Goal: Task Accomplishment & Management: Use online tool/utility

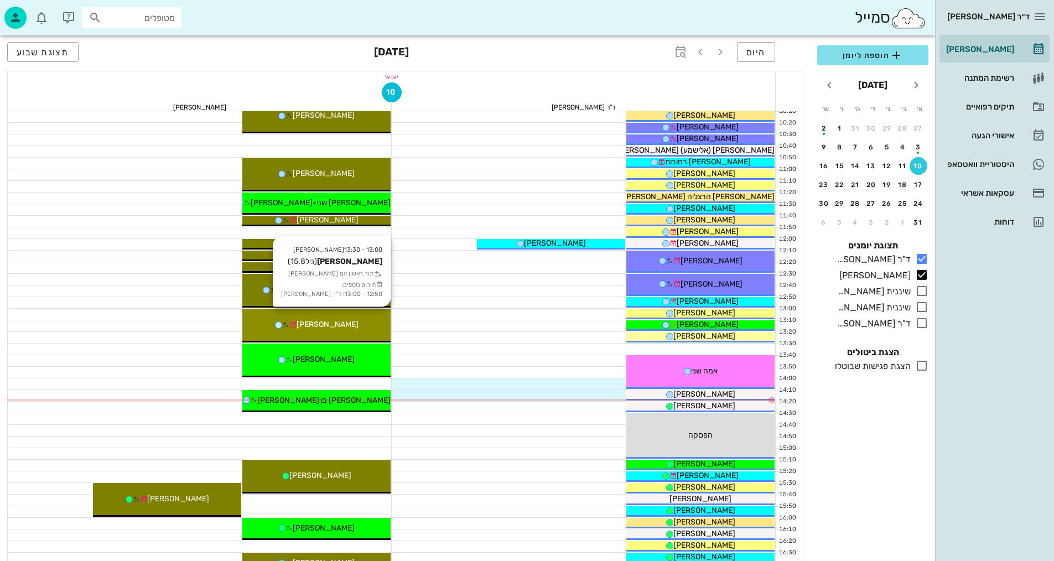
scroll to position [277, 0]
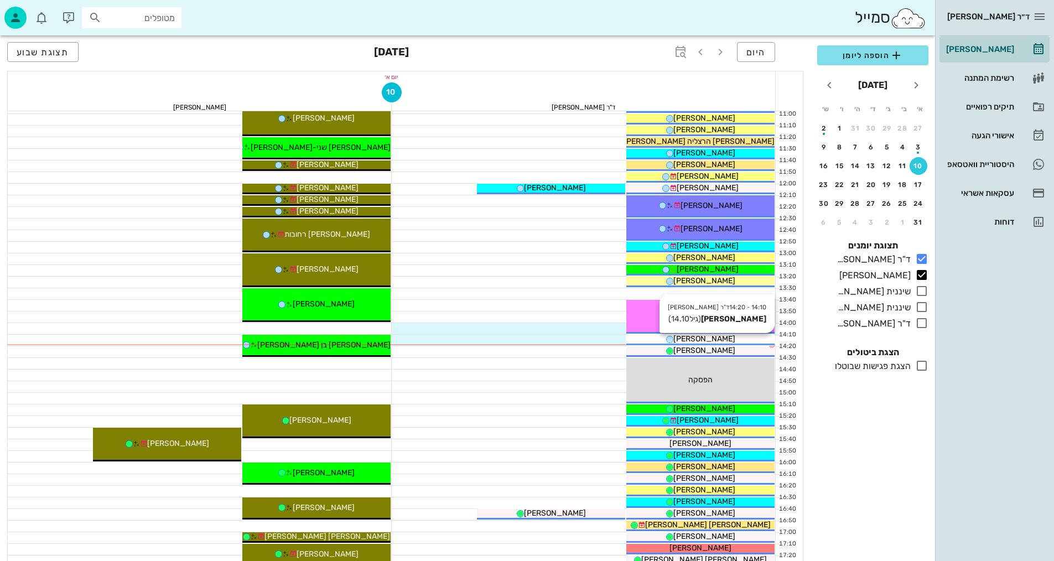
click at [708, 342] on span "[PERSON_NAME]" at bounding box center [704, 338] width 62 height 9
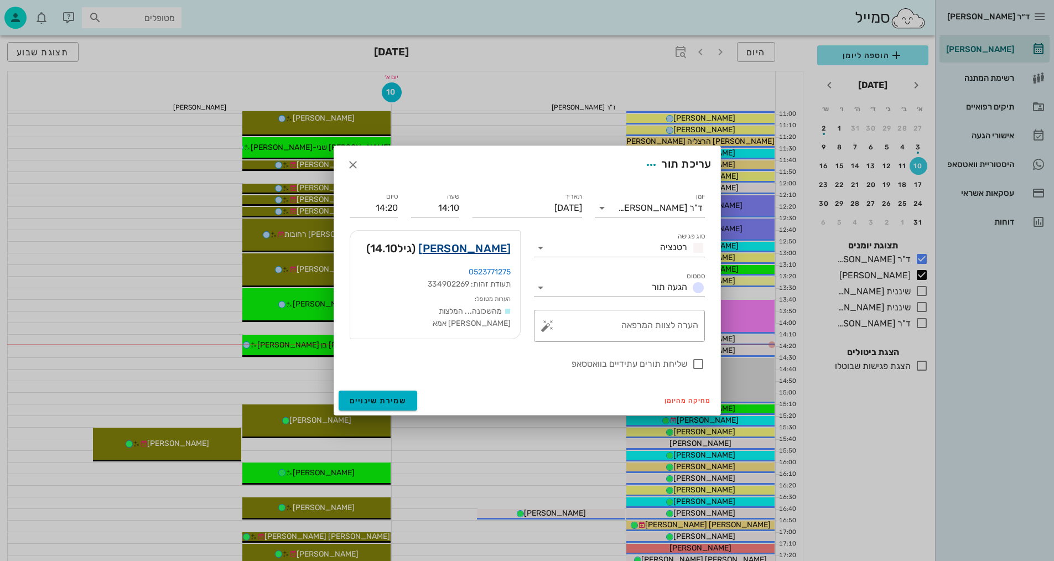
click at [496, 249] on link "[PERSON_NAME]" at bounding box center [464, 249] width 92 height 18
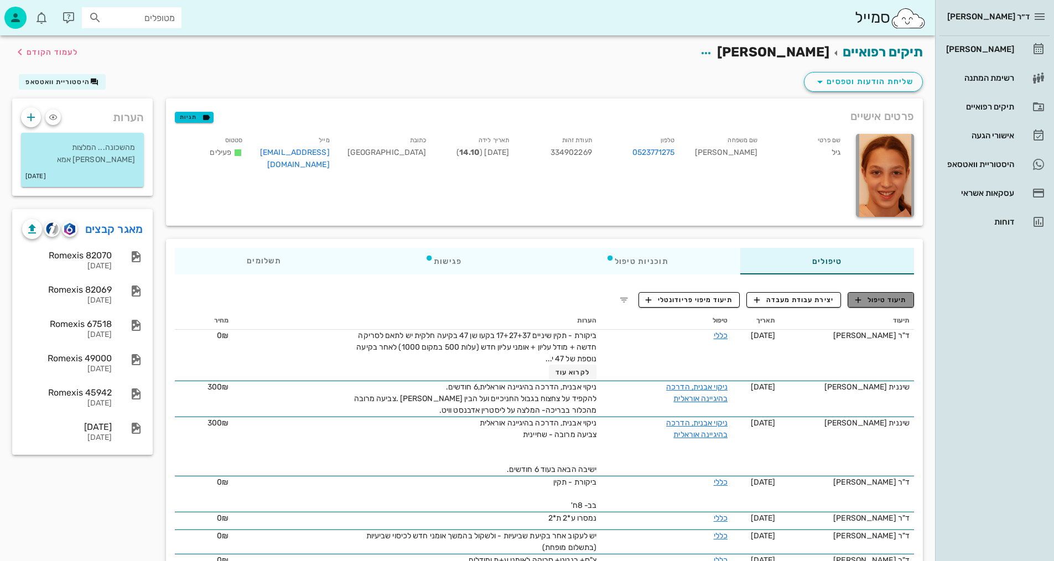
click at [903, 295] on span "תיעוד טיפול" at bounding box center [880, 300] width 51 height 10
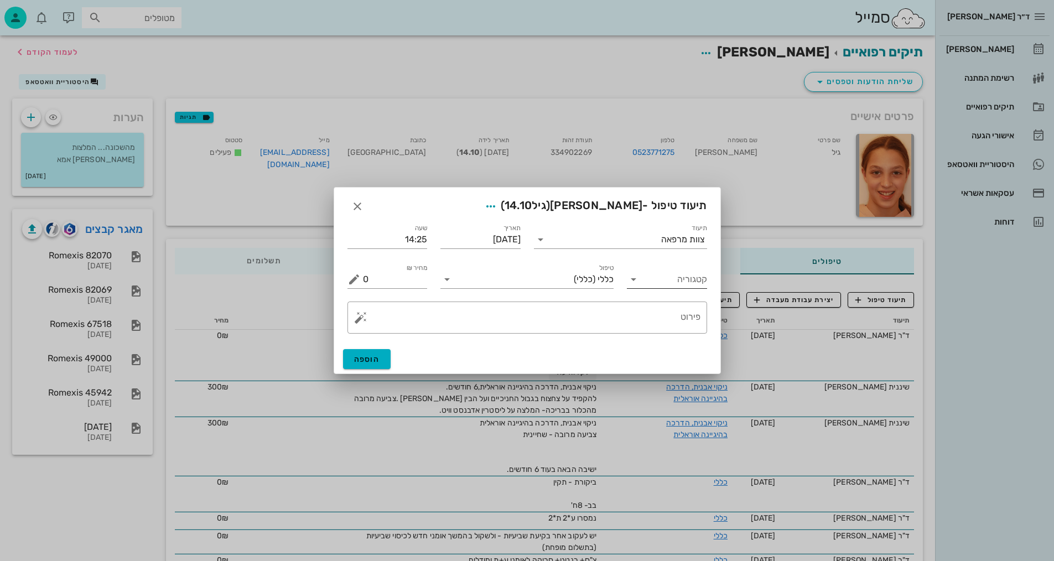
click at [684, 279] on input "קטגוריה" at bounding box center [675, 280] width 63 height 18
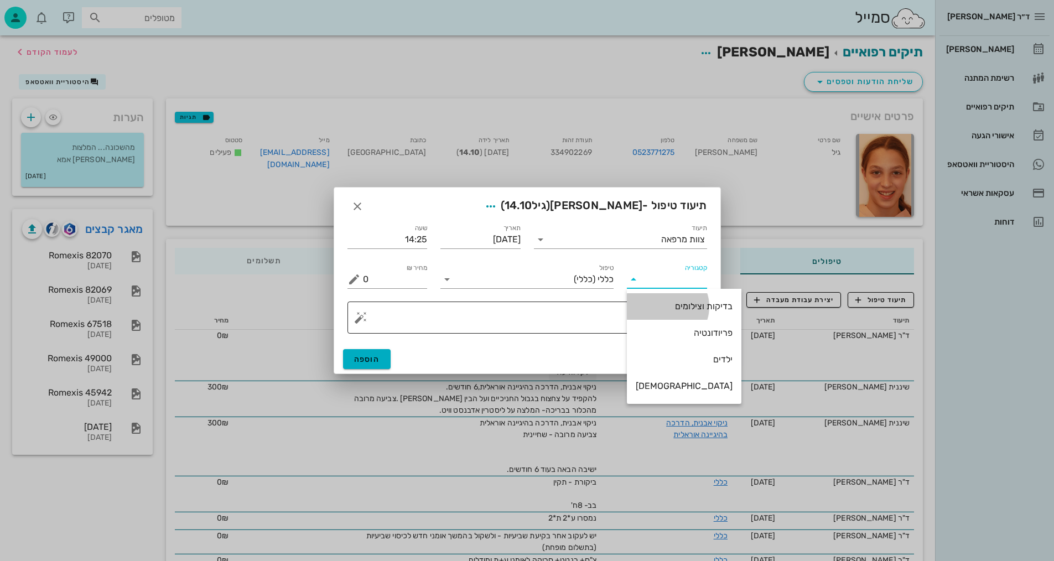
drag, startPoint x: 672, startPoint y: 300, endPoint x: 607, endPoint y: 305, distance: 64.9
click at [672, 299] on div "בדיקות וצילומים" at bounding box center [684, 306] width 97 height 24
type input "בדיקות וצילומים"
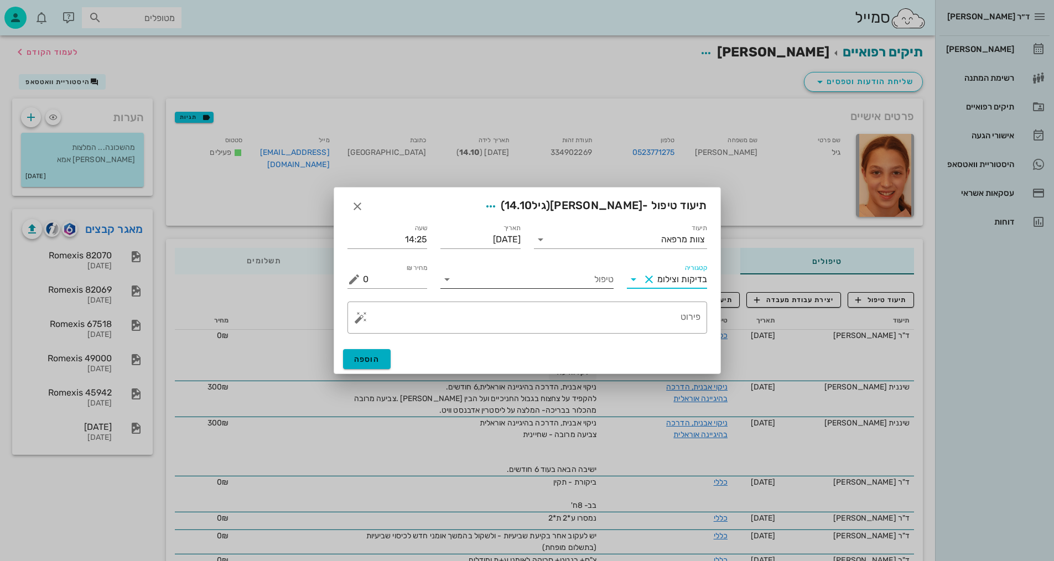
click at [588, 279] on input "טיפול" at bounding box center [535, 280] width 158 height 18
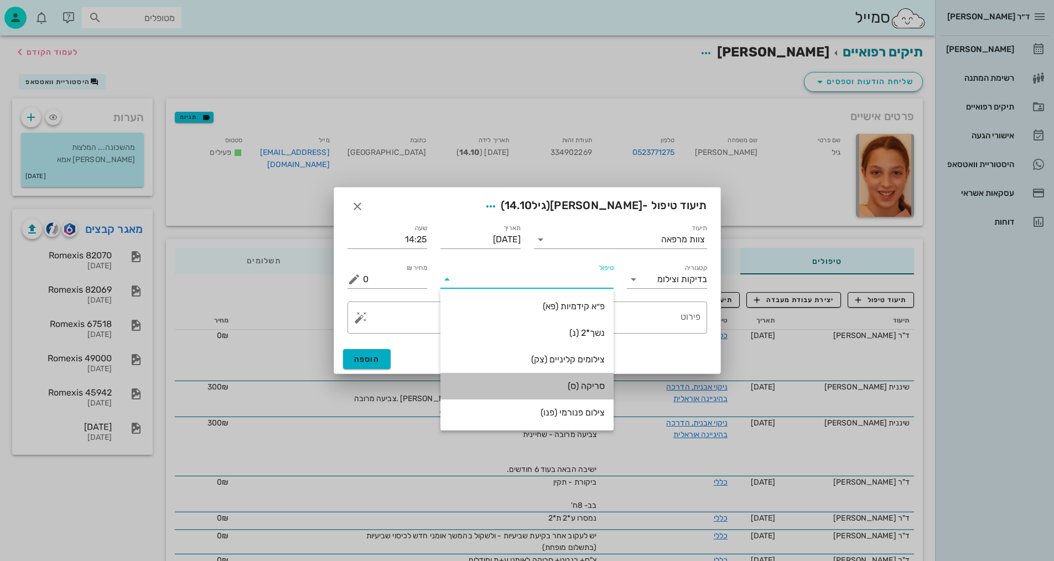
click at [590, 387] on div "סריקה (ס)" at bounding box center [526, 386] width 155 height 11
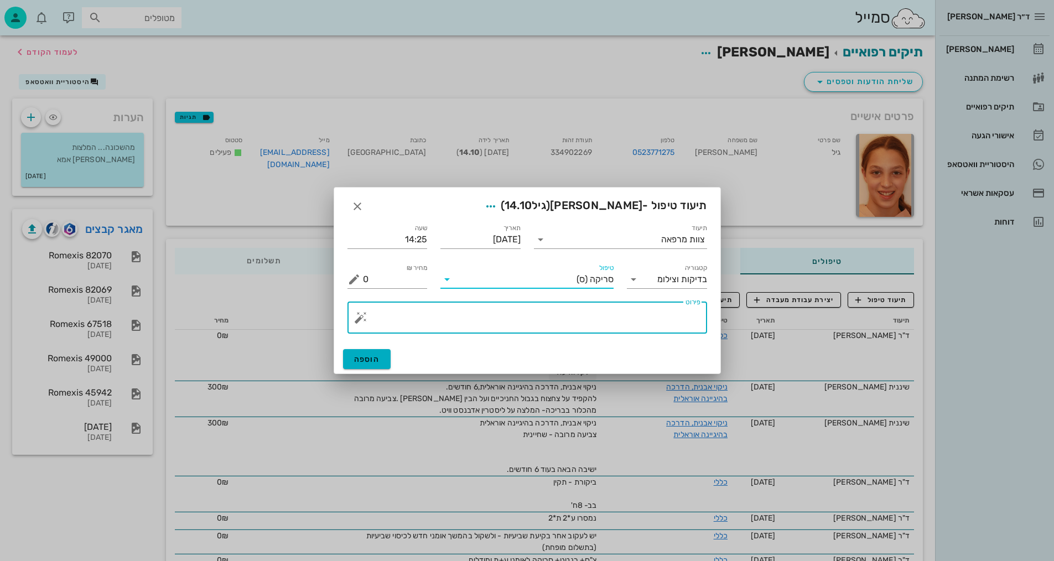
drag, startPoint x: 589, startPoint y: 324, endPoint x: 607, endPoint y: 318, distance: 19.8
click at [594, 321] on textarea "פירוט" at bounding box center [531, 320] width 337 height 27
type textarea "[PERSON_NAME]"
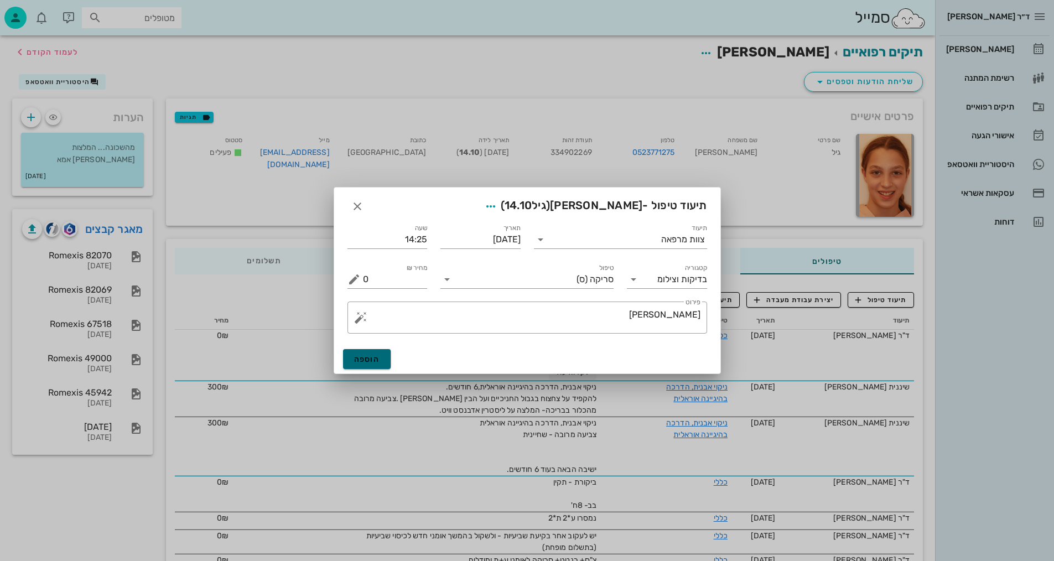
click at [385, 359] on button "הוספה" at bounding box center [367, 359] width 48 height 20
